Goal: Check status: Check status

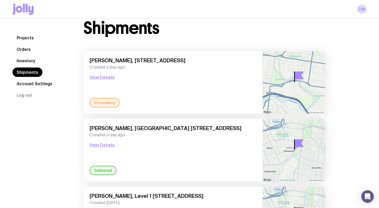
scroll to position [42, 0]
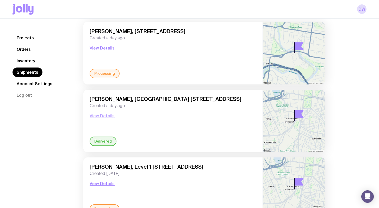
click at [96, 117] on button "View Details" at bounding box center [102, 115] width 25 height 6
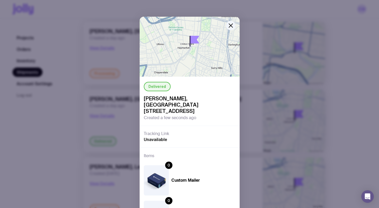
scroll to position [79, 0]
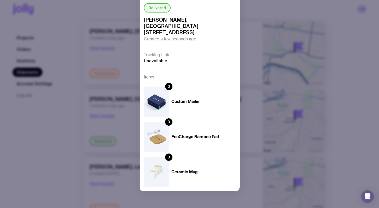
click at [167, 87] on div "0" at bounding box center [168, 86] width 7 height 7
click at [122, 92] on div "Delivered [PERSON_NAME], [GEOGRAPHIC_DATA] [STREET_ADDRESS] Created a few secon…" at bounding box center [189, 104] width 379 height 208
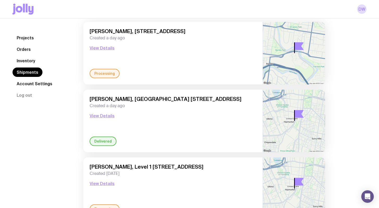
scroll to position [142, 0]
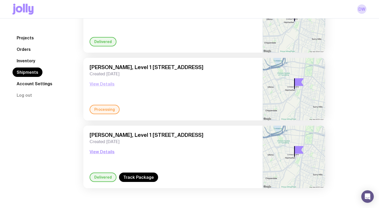
click at [111, 84] on button "View Details" at bounding box center [102, 84] width 25 height 6
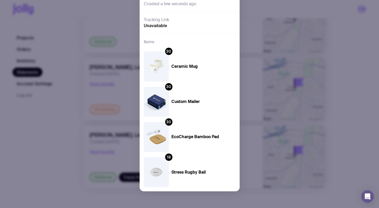
scroll to position [114, 0]
click at [95, 91] on div "Processing [PERSON_NAME], [STREET_ADDRESS] Created a few seconds ago Tracking L…" at bounding box center [189, 104] width 379 height 208
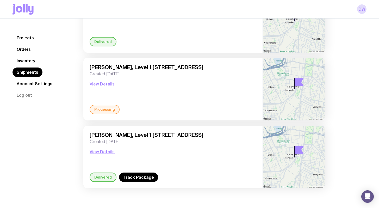
click at [98, 110] on div "Processing" at bounding box center [105, 109] width 30 height 9
click at [104, 84] on button "View Details" at bounding box center [102, 84] width 25 height 6
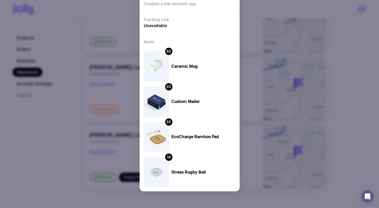
click at [324, 68] on div "Processing [PERSON_NAME], [STREET_ADDRESS] Created a few seconds ago Tracking L…" at bounding box center [189, 104] width 379 height 208
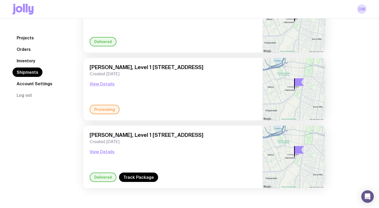
click at [217, 71] on span "Created [DATE]" at bounding box center [173, 73] width 167 height 5
click at [216, 67] on span "[PERSON_NAME], Level 1 [STREET_ADDRESS]" at bounding box center [173, 67] width 167 height 6
click at [108, 83] on button "View Details" at bounding box center [102, 84] width 25 height 6
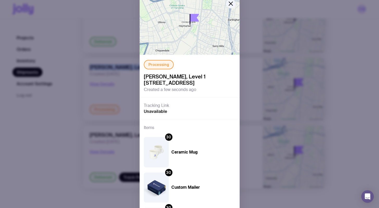
scroll to position [0, 0]
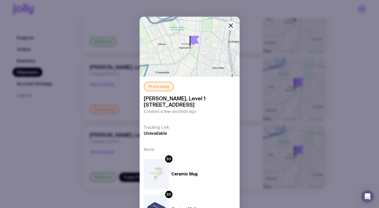
click at [100, 52] on div "Processing [PERSON_NAME], [STREET_ADDRESS] Created a few seconds ago Tracking L…" at bounding box center [189, 104] width 379 height 208
